Goal: Task Accomplishment & Management: Manage account settings

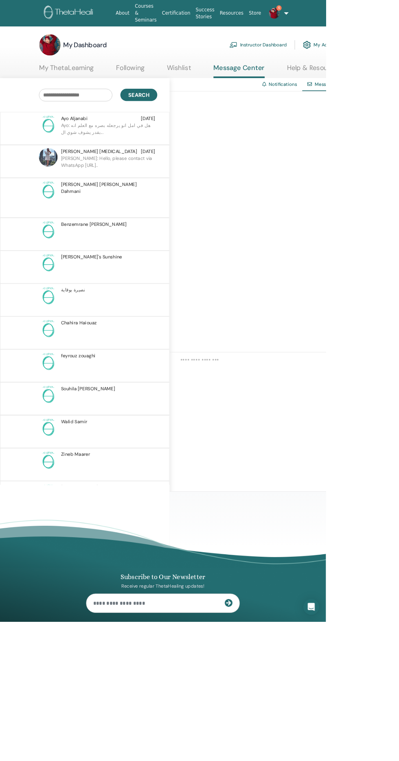
click at [87, 79] on link "My ThetaLearning" at bounding box center [81, 86] width 67 height 16
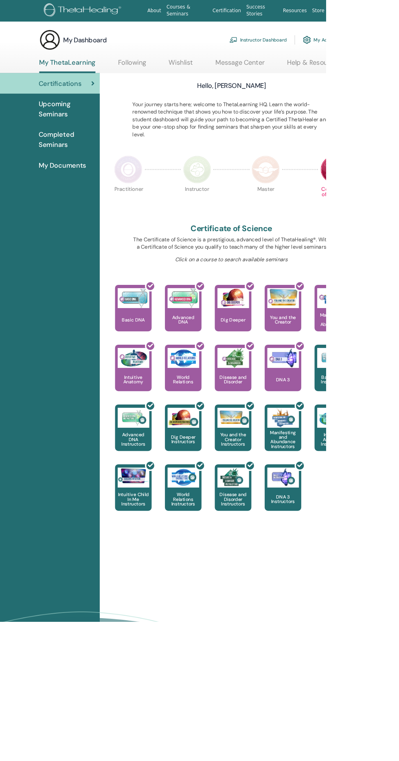
click at [319, 52] on link "Instructor Dashboard" at bounding box center [316, 49] width 70 height 18
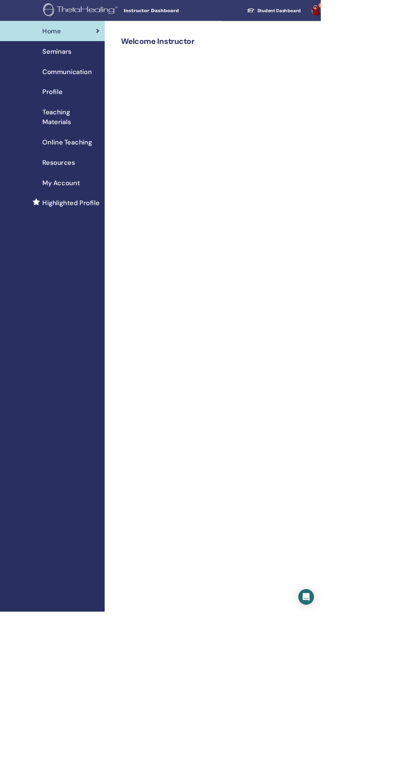
click at [363, 16] on link "Student Dashboard" at bounding box center [341, 13] width 80 height 15
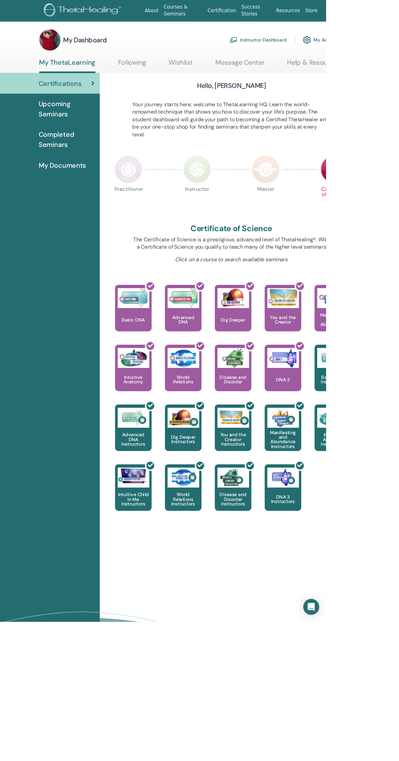
click at [399, 53] on link "My Account" at bounding box center [393, 49] width 45 height 18
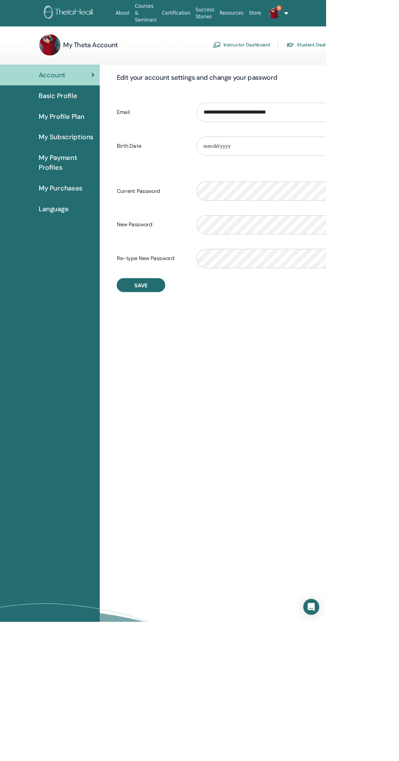
click at [88, 118] on span "Basic Profile" at bounding box center [70, 117] width 47 height 12
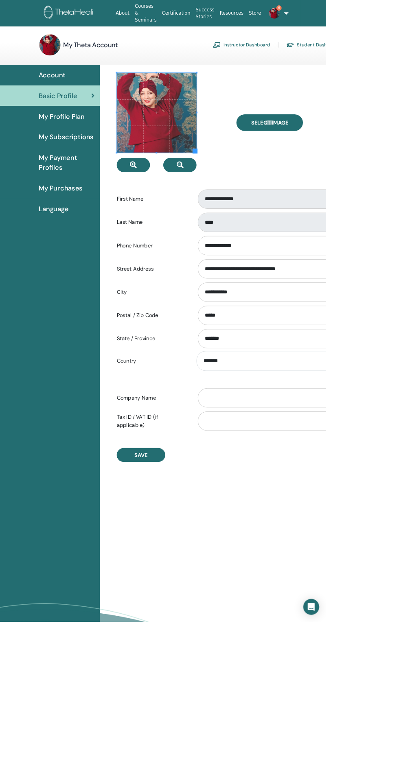
click at [70, 142] on span "My Profile Plan" at bounding box center [75, 142] width 57 height 12
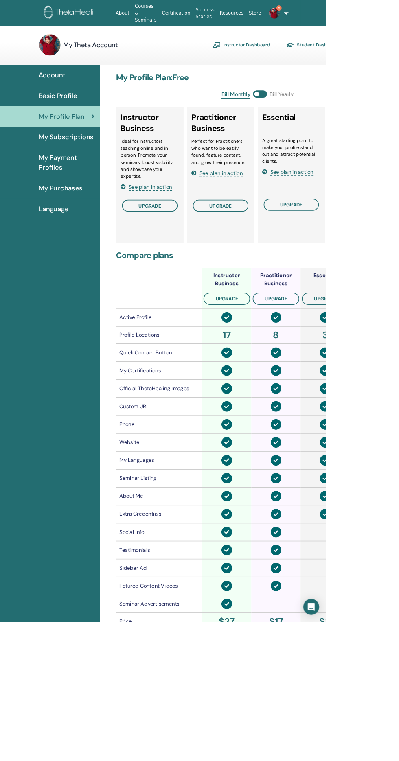
click at [64, 169] on span "My Subscriptions" at bounding box center [80, 168] width 67 height 12
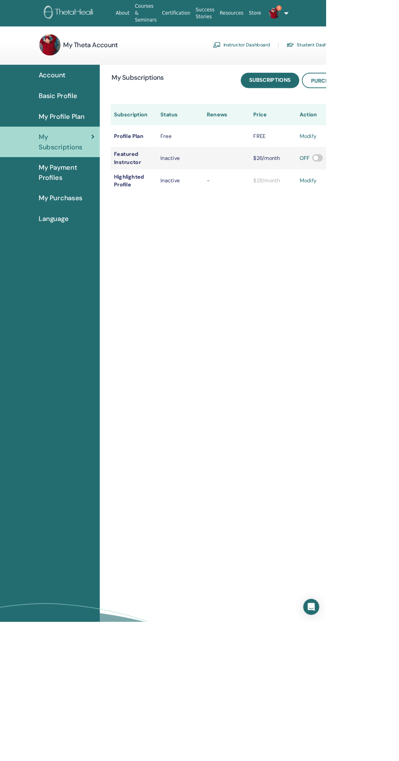
click at [64, 213] on span "My Payment Profiles" at bounding box center [81, 211] width 68 height 24
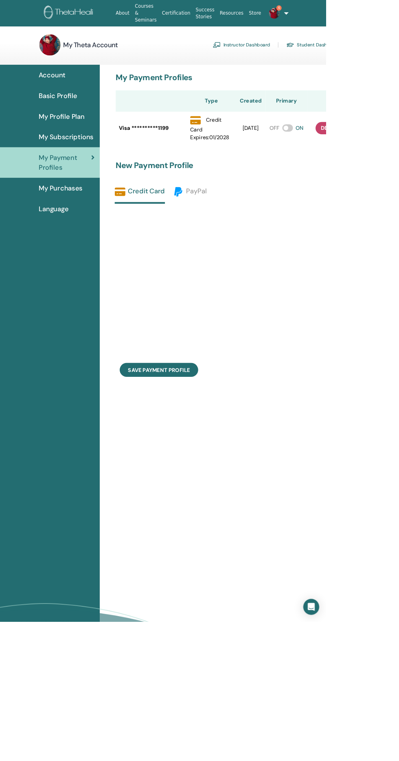
click at [74, 233] on span "My Purchases" at bounding box center [74, 230] width 54 height 12
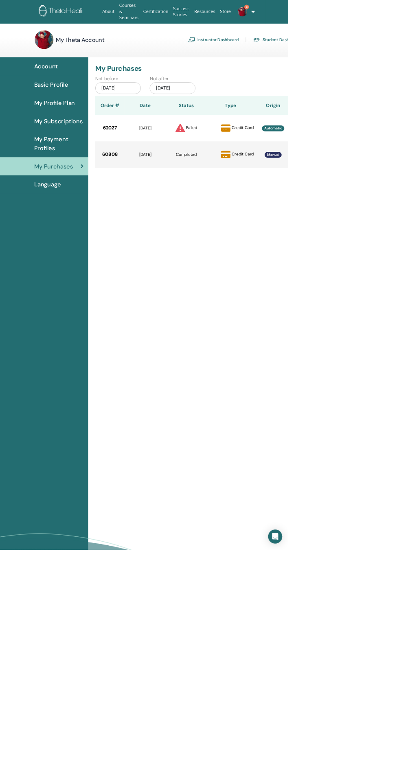
click at [55, 92] on span "Account" at bounding box center [63, 92] width 33 height 12
